Goal: Information Seeking & Learning: Learn about a topic

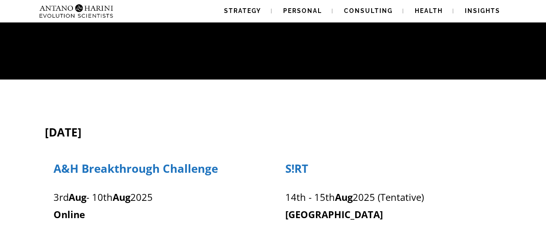
scroll to position [138, 0]
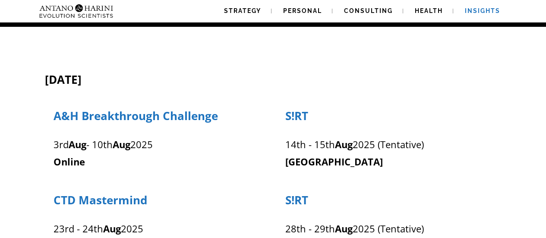
click at [500, 12] on link "Insights" at bounding box center [482, 11] width 56 height 22
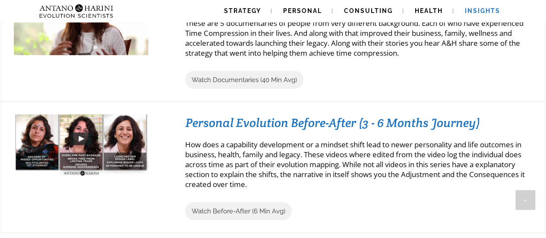
scroll to position [988, 0]
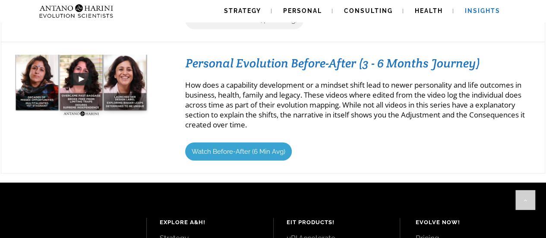
click at [208, 149] on span "Watch Before-After (6 Min Avg)" at bounding box center [239, 152] width 94 height 8
